Goal: Task Accomplishment & Management: Manage account settings

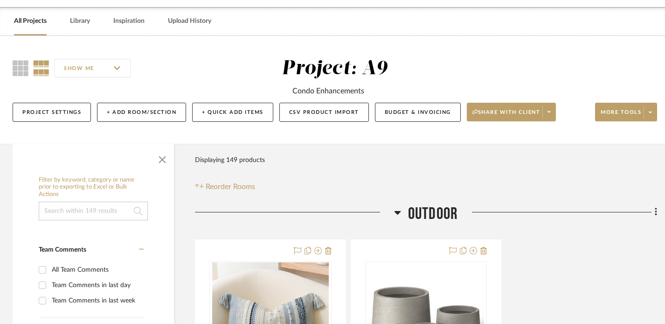
scroll to position [0, 1]
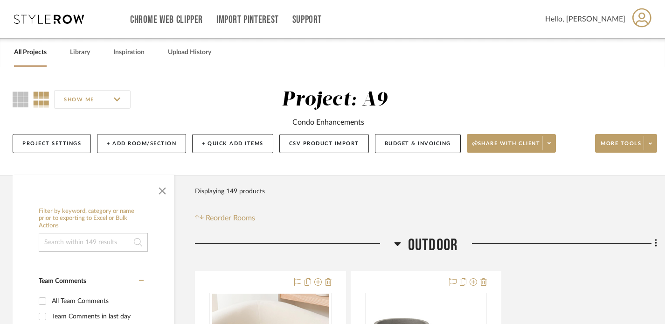
click at [28, 57] on link "All Projects" at bounding box center [30, 52] width 33 height 13
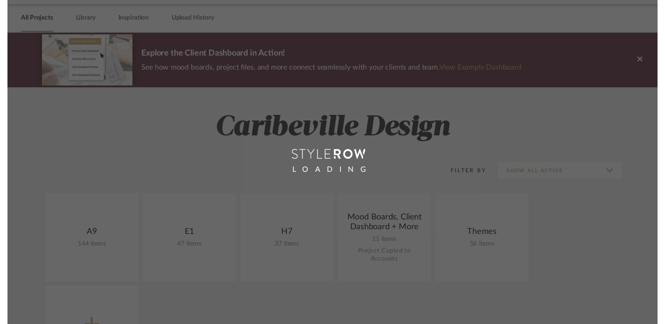
scroll to position [66, 0]
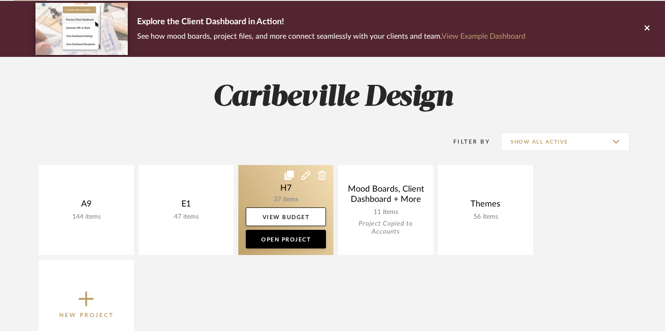
click at [283, 181] on link at bounding box center [285, 210] width 95 height 90
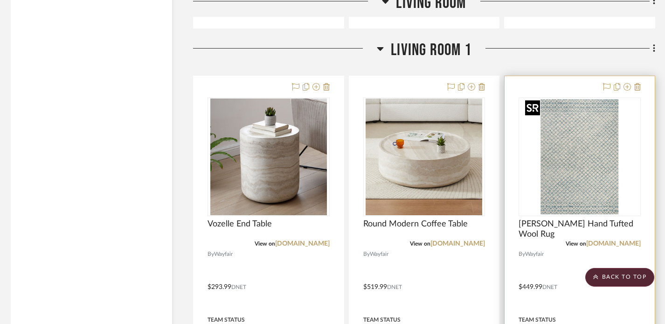
scroll to position [1928, 3]
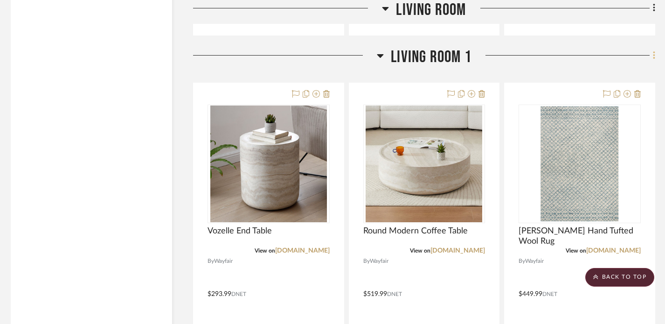
click at [653, 56] on icon at bounding box center [654, 55] width 3 height 10
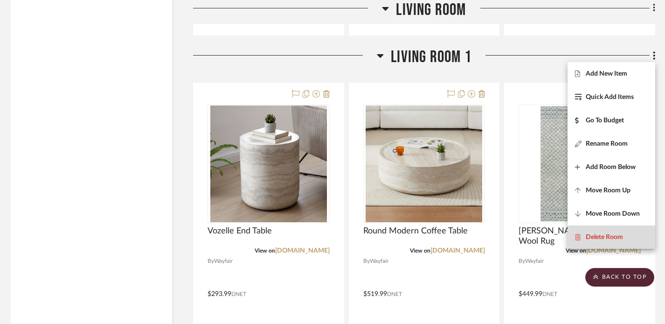
click at [620, 234] on span "Delete Room" at bounding box center [604, 237] width 37 height 8
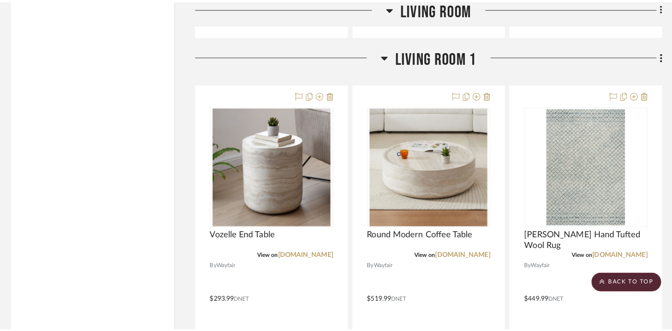
scroll to position [0, 0]
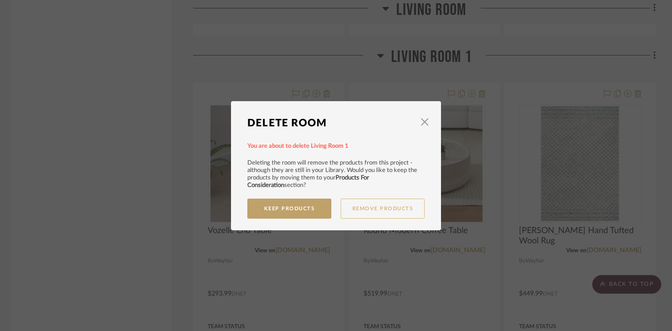
click at [375, 208] on button "Remove Products" at bounding box center [383, 209] width 84 height 20
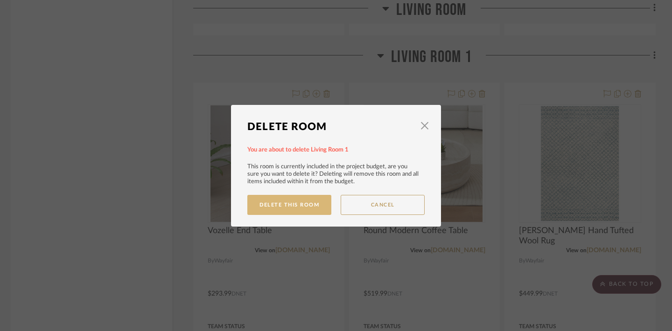
click at [314, 202] on button "Delete This Room" at bounding box center [289, 205] width 84 height 20
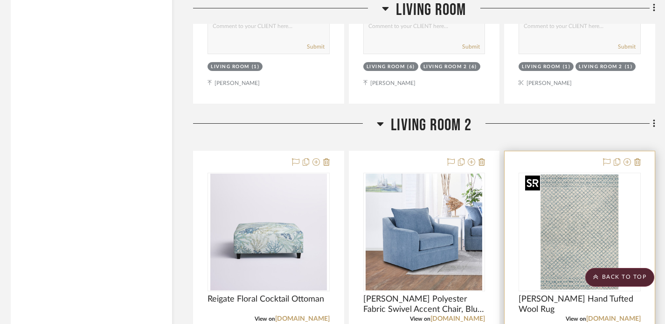
scroll to position [1827, 3]
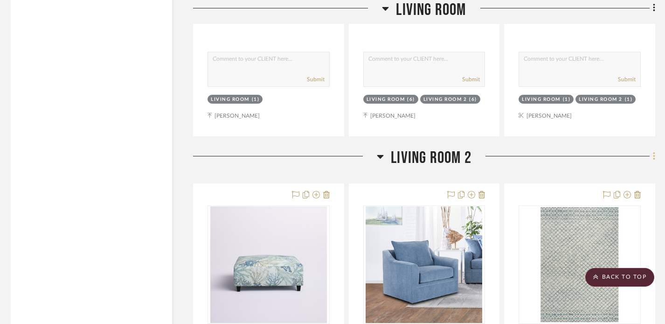
click at [654, 158] on icon at bounding box center [654, 156] width 2 height 8
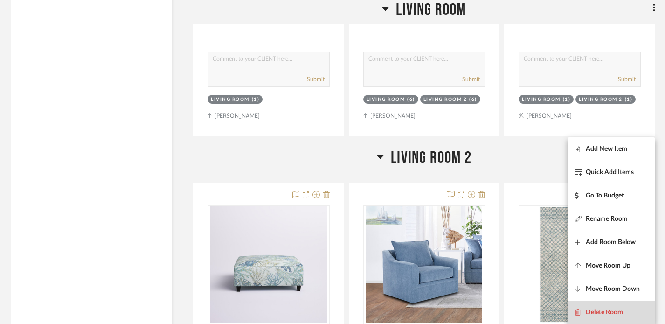
click at [606, 309] on span "Delete Room" at bounding box center [604, 312] width 37 height 8
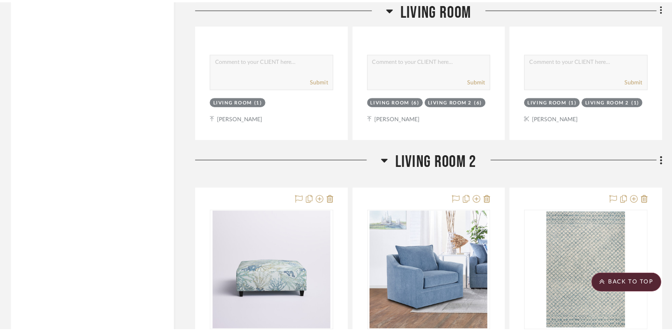
scroll to position [0, 0]
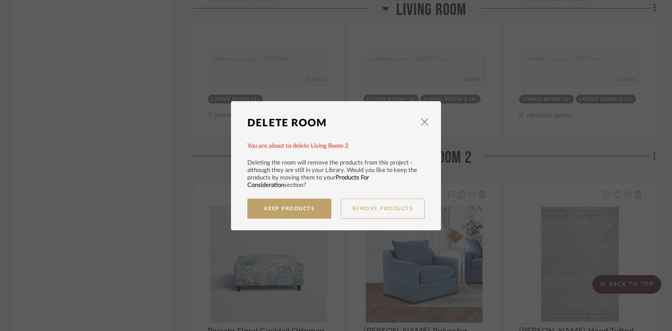
click at [365, 209] on button "Remove Products" at bounding box center [383, 209] width 84 height 20
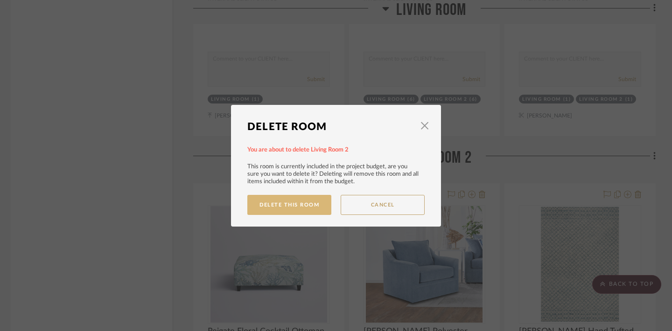
click at [297, 204] on button "Delete This Room" at bounding box center [289, 205] width 84 height 20
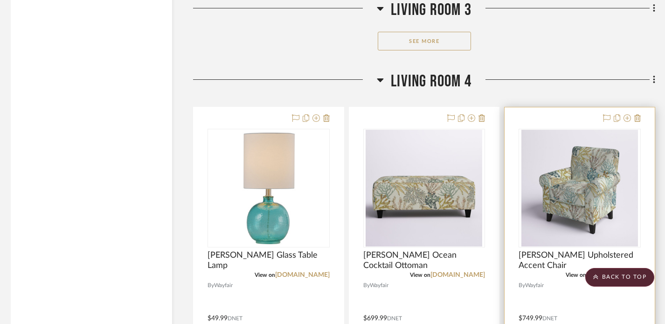
scroll to position [3222, 3]
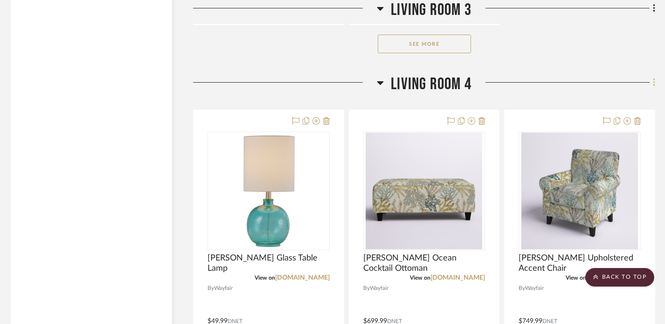
click at [654, 84] on icon at bounding box center [654, 82] width 2 height 8
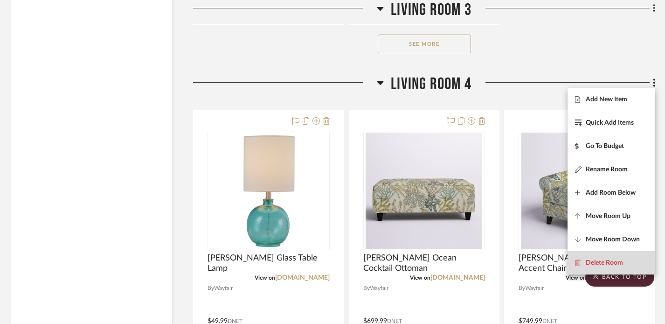
click at [605, 263] on span "Delete Room" at bounding box center [604, 263] width 37 height 8
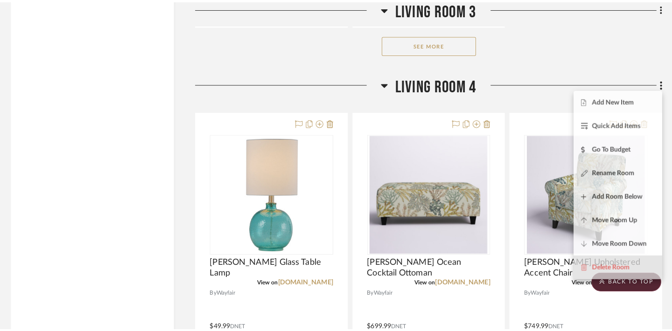
scroll to position [0, 0]
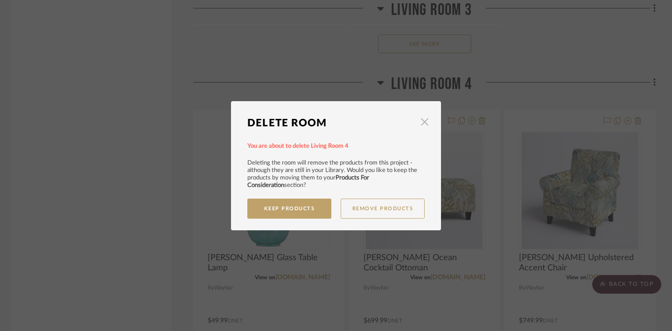
click at [418, 128] on span "button" at bounding box center [424, 122] width 19 height 19
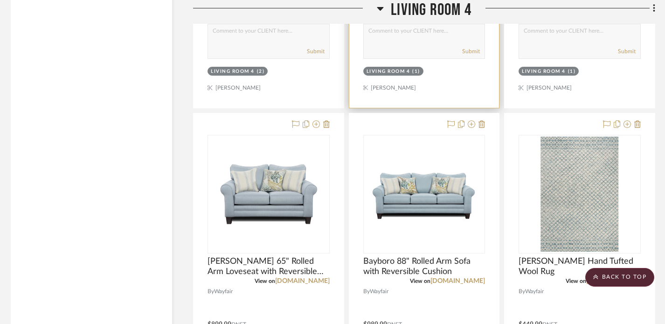
scroll to position [3629, 3]
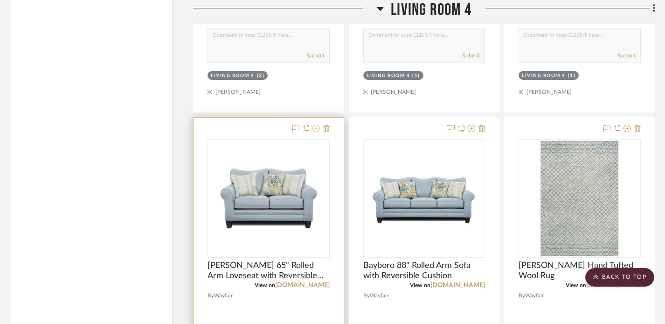
click at [318, 127] on icon at bounding box center [316, 128] width 7 height 7
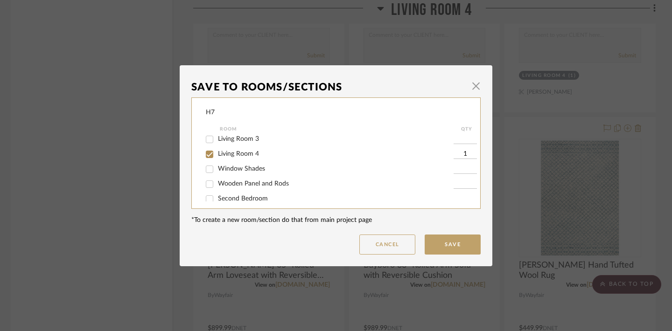
scroll to position [43, 0]
click at [472, 86] on span "button" at bounding box center [476, 86] width 19 height 19
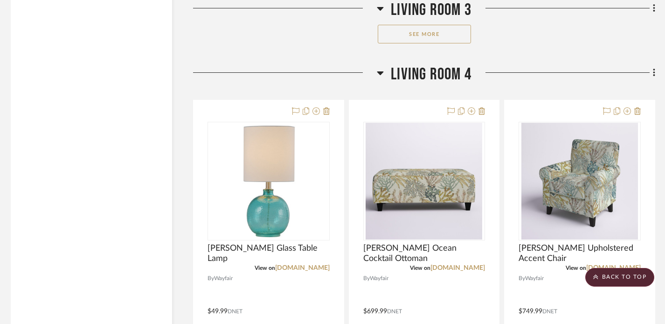
scroll to position [3218, 3]
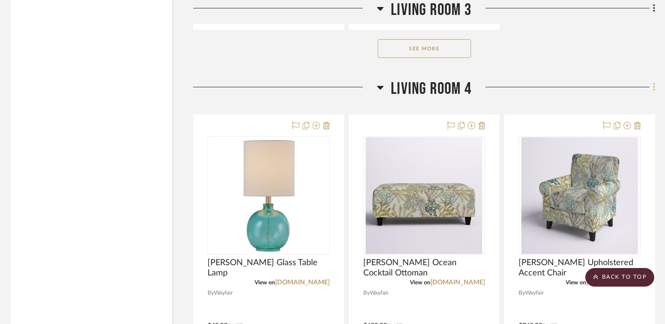
click at [653, 90] on icon at bounding box center [654, 87] width 3 height 10
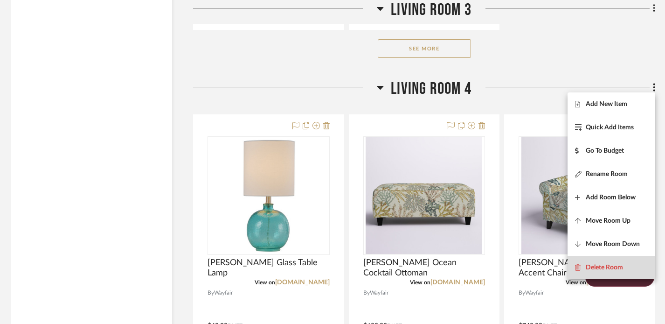
click at [609, 272] on button "Delete Room" at bounding box center [612, 267] width 88 height 23
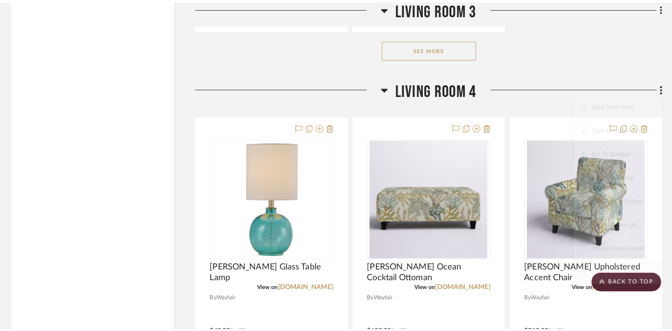
scroll to position [0, 0]
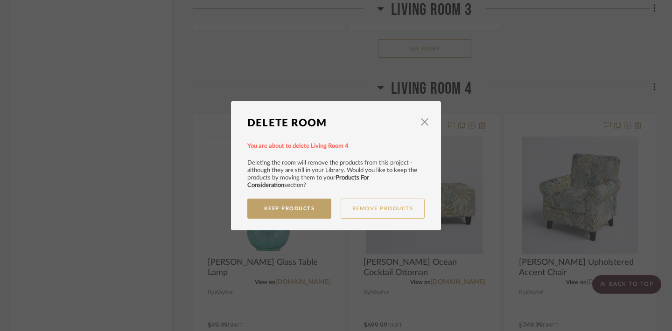
click at [356, 205] on button "Remove Products" at bounding box center [383, 209] width 84 height 20
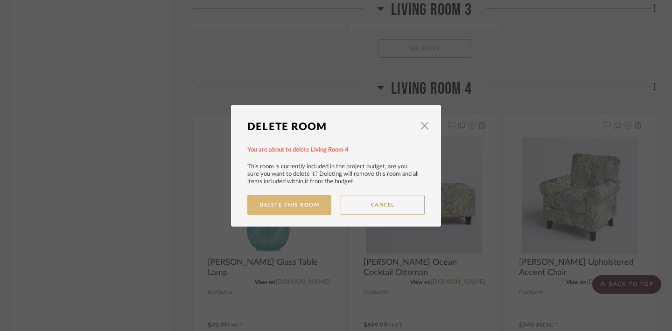
click at [305, 213] on button "Delete This Room" at bounding box center [289, 205] width 84 height 20
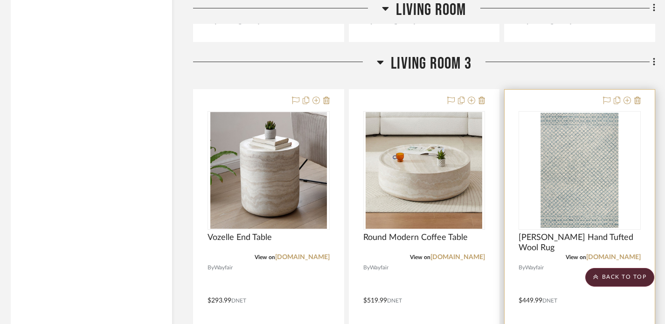
scroll to position [1920, 3]
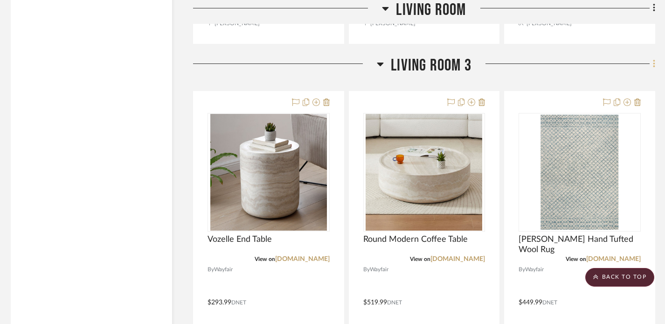
click at [653, 67] on icon at bounding box center [654, 64] width 3 height 10
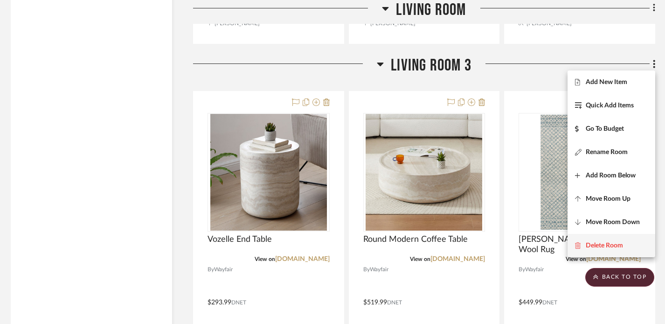
click at [598, 241] on button "Delete Room" at bounding box center [612, 245] width 88 height 23
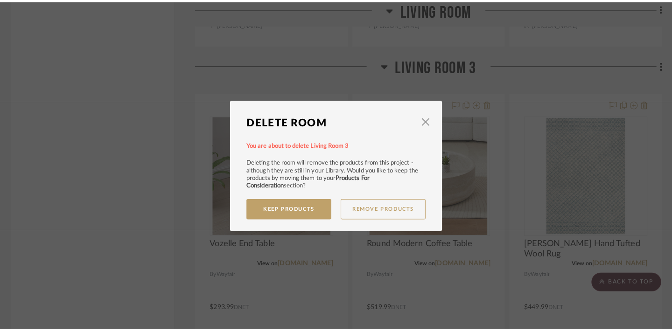
scroll to position [0, 0]
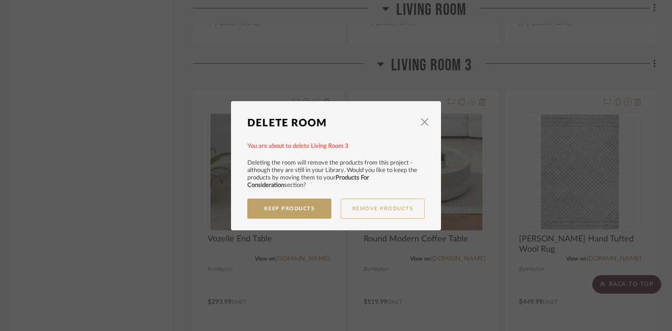
click at [374, 212] on button "Remove Products" at bounding box center [383, 209] width 84 height 20
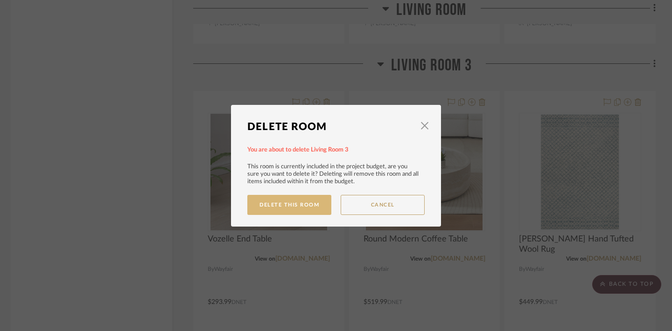
click at [310, 207] on button "Delete This Room" at bounding box center [289, 205] width 84 height 20
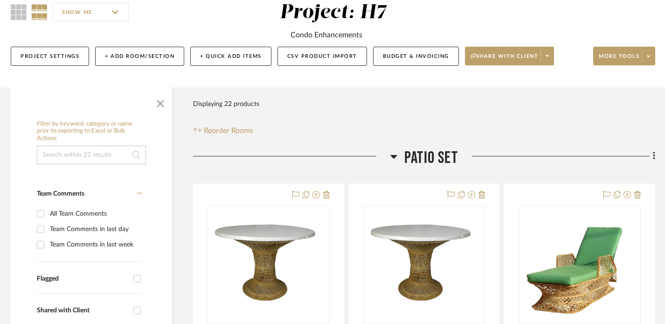
scroll to position [83, 3]
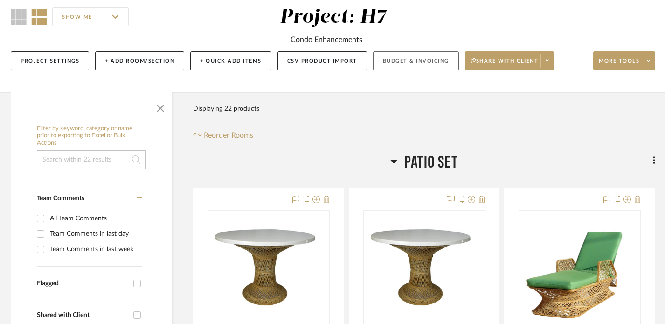
click at [391, 66] on button "Budget & Invoicing" at bounding box center [416, 60] width 86 height 19
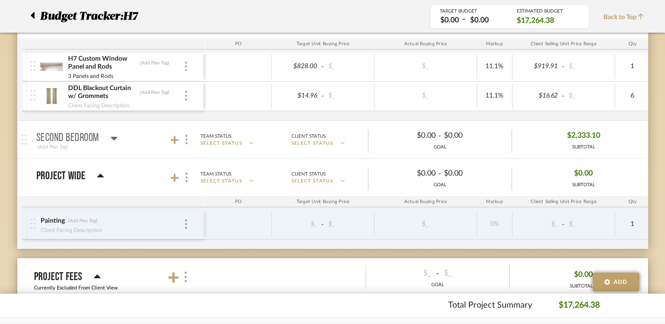
scroll to position [719, 3]
click at [119, 143] on mat-panel-title "Second Bedroom (Add Plan Tag)" at bounding box center [118, 139] width 164 height 23
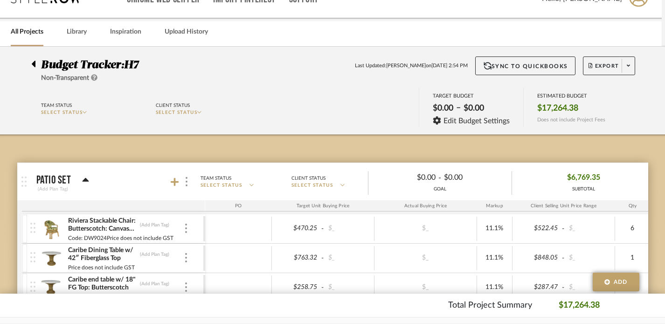
scroll to position [22, 3]
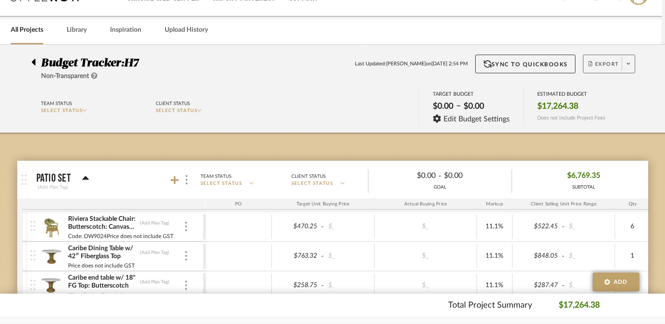
click at [627, 64] on icon at bounding box center [628, 64] width 3 height 2
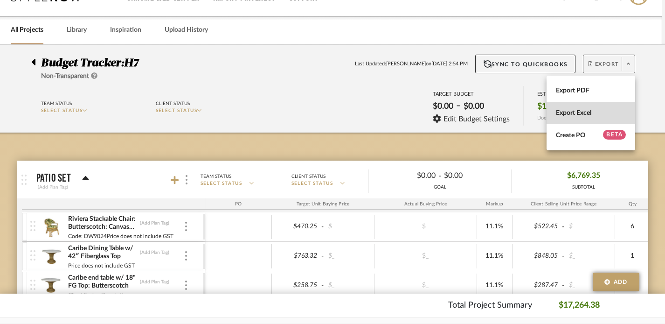
click at [584, 112] on span "Export Excel" at bounding box center [591, 113] width 70 height 8
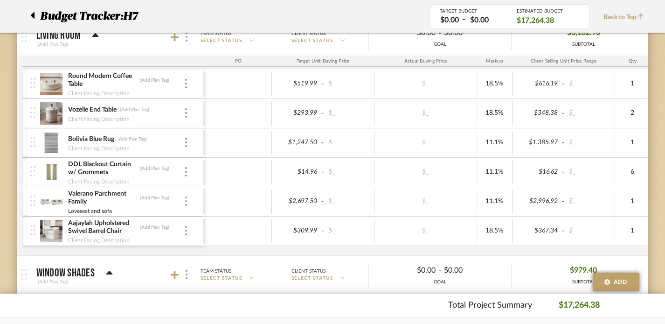
scroll to position [380, 3]
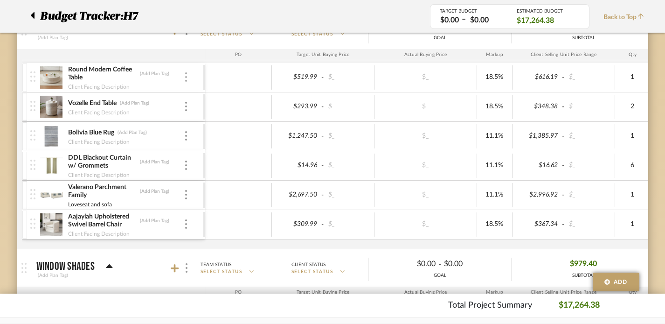
click at [187, 77] on div at bounding box center [186, 77] width 5 height 10
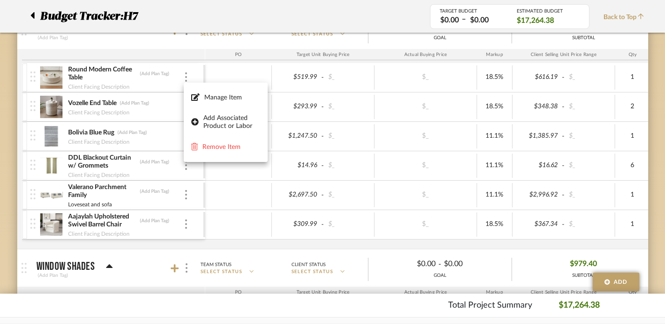
click at [145, 80] on div at bounding box center [332, 162] width 665 height 324
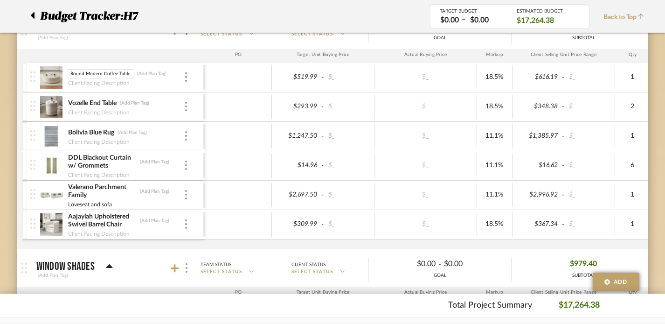
scroll to position [0, 0]
click at [52, 73] on img at bounding box center [51, 77] width 23 height 22
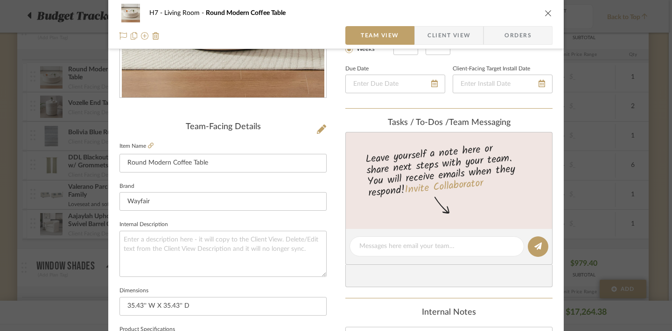
scroll to position [170, 0]
click at [149, 146] on icon at bounding box center [151, 145] width 6 height 6
click at [547, 14] on icon "close" at bounding box center [547, 12] width 7 height 7
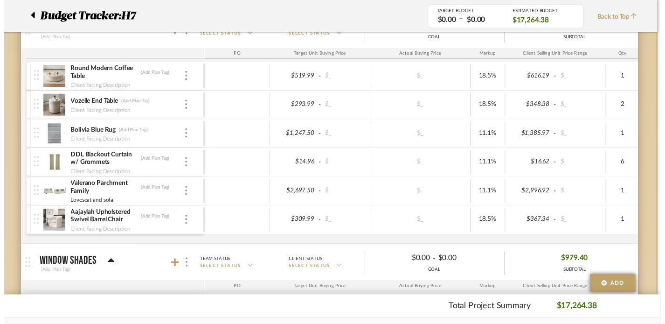
scroll to position [380, 3]
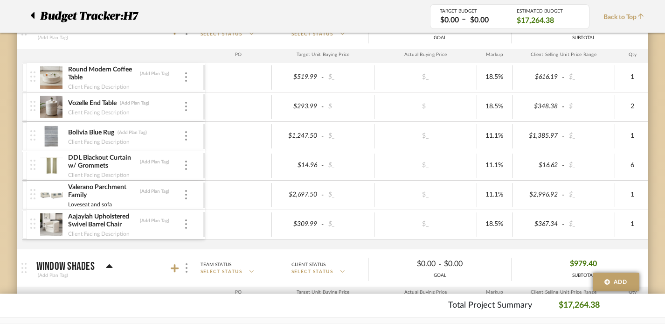
click at [53, 104] on img at bounding box center [51, 107] width 23 height 22
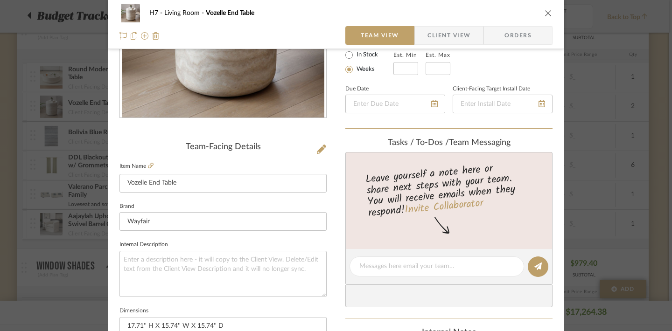
scroll to position [131, 0]
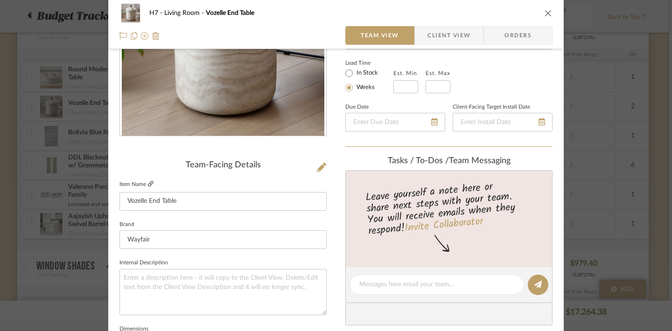
click at [148, 182] on icon at bounding box center [151, 184] width 6 height 6
click at [546, 11] on icon "close" at bounding box center [547, 12] width 7 height 7
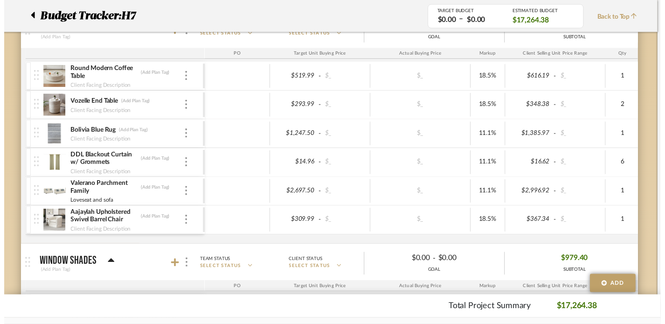
scroll to position [380, 3]
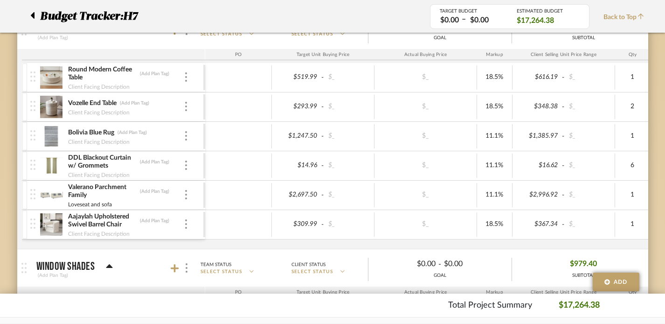
click at [56, 219] on img at bounding box center [51, 224] width 23 height 22
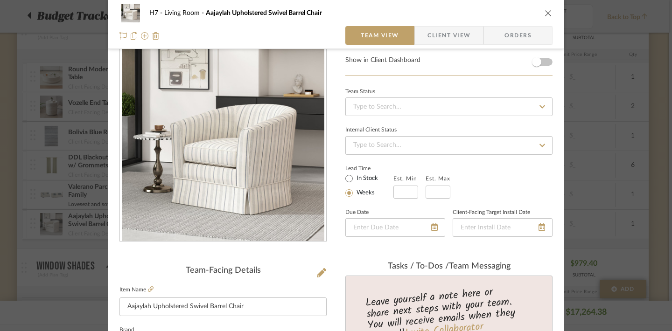
scroll to position [57, 0]
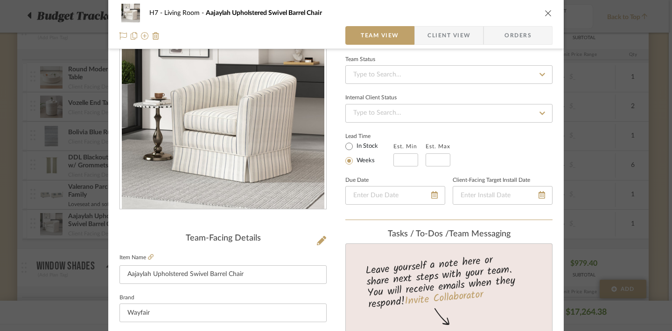
click at [143, 256] on label "Item Name" at bounding box center [136, 258] width 34 height 8
click at [148, 257] on icon at bounding box center [151, 257] width 6 height 6
click at [549, 11] on div "H7 Living Room Aajaylah Upholstered Swivel Barrel Chair Team View Client View O…" at bounding box center [335, 24] width 455 height 49
click at [544, 14] on icon "close" at bounding box center [547, 12] width 7 height 7
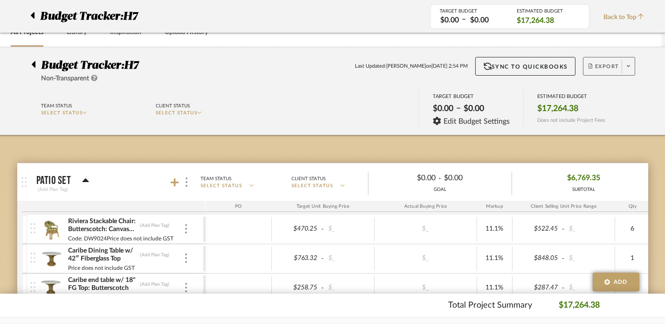
scroll to position [0, 3]
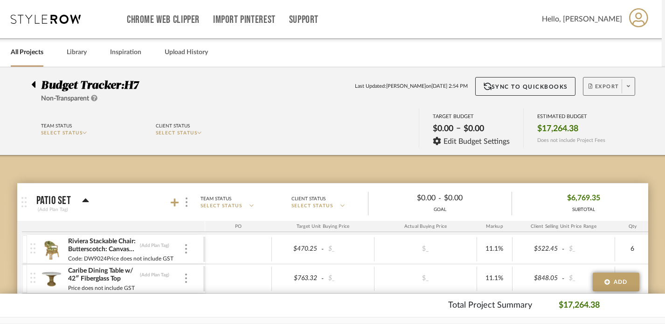
click at [627, 86] on icon at bounding box center [628, 86] width 3 height 2
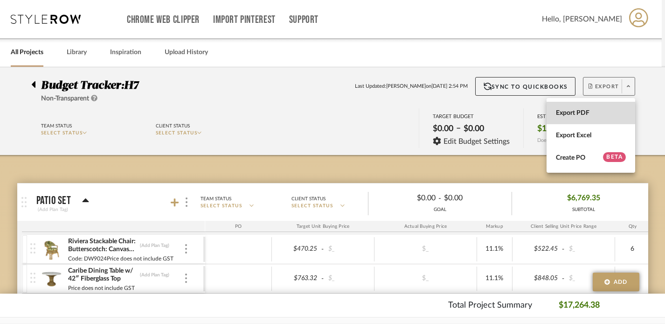
click at [590, 112] on span "Export PDF" at bounding box center [591, 113] width 70 height 8
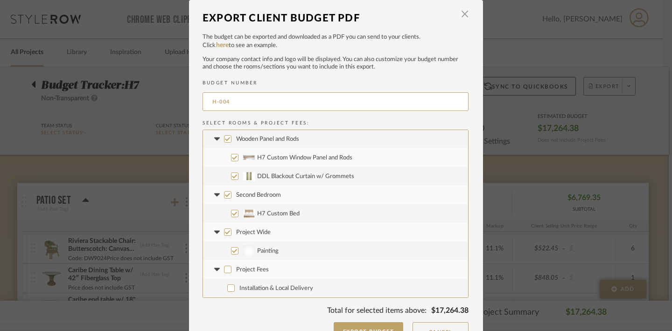
scroll to position [279, 0]
click at [225, 237] on input "Project Wide" at bounding box center [227, 233] width 7 height 7
checkbox input "false"
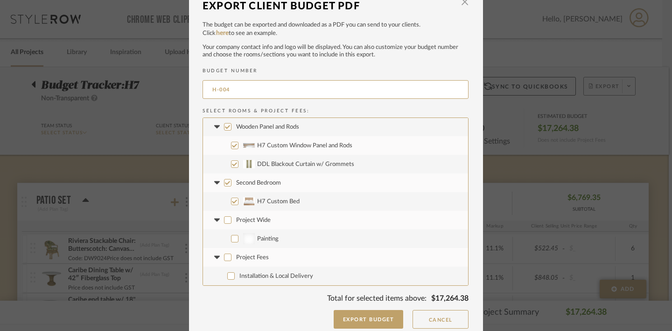
scroll to position [19, 0]
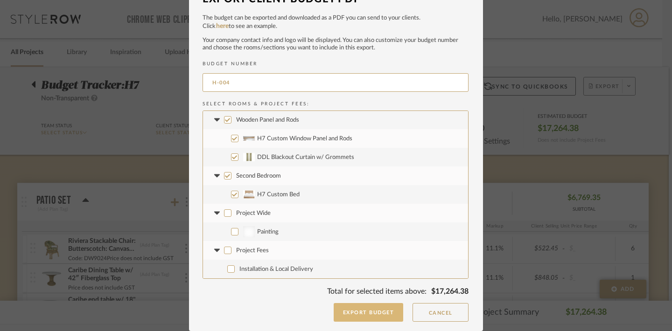
click at [364, 314] on button "Export Budget" at bounding box center [369, 312] width 70 height 19
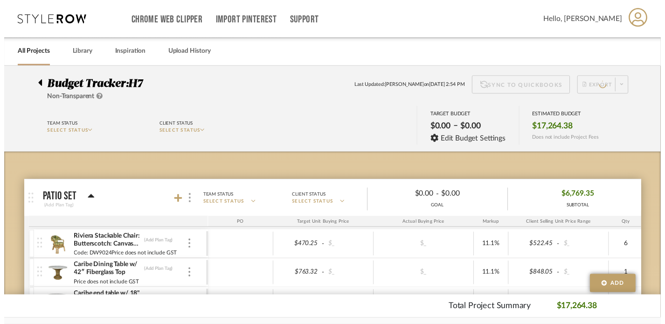
scroll to position [0, 3]
